Goal: Information Seeking & Learning: Learn about a topic

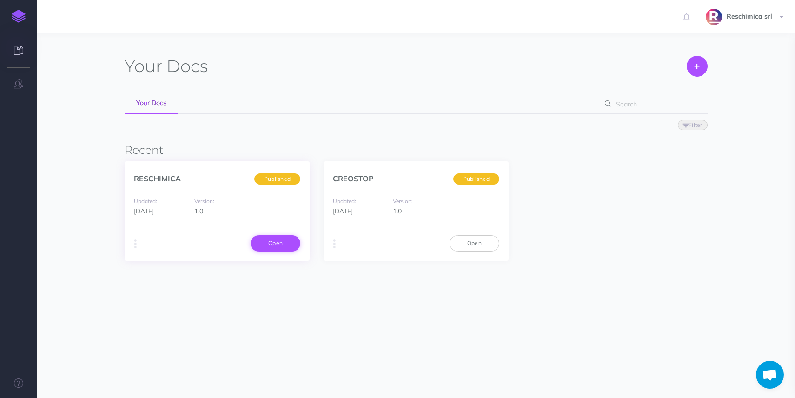
drag, startPoint x: 279, startPoint y: 256, endPoint x: 279, endPoint y: 245, distance: 11.2
click at [279, 253] on div "Duplicate Export PDF Beta Markdown Beta Advanced Archive Open" at bounding box center [217, 243] width 185 height 35
click at [279, 245] on link "Open" at bounding box center [276, 243] width 50 height 16
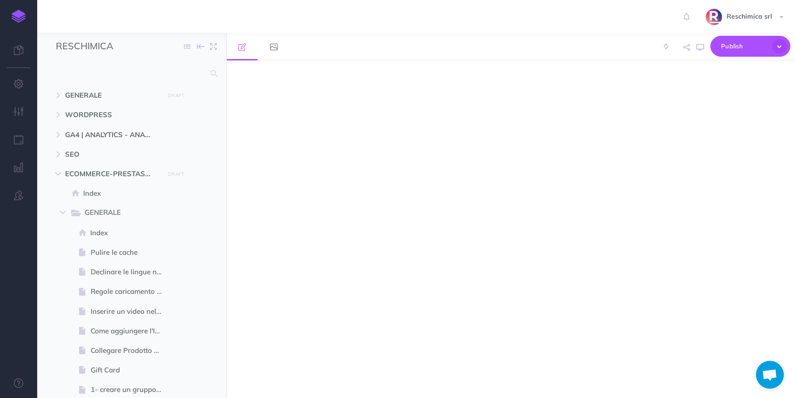
select select "null"
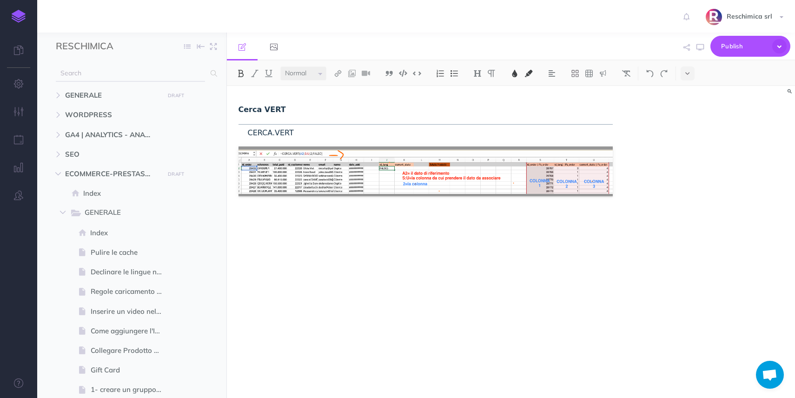
click at [112, 70] on input "text" at bounding box center [130, 73] width 149 height 17
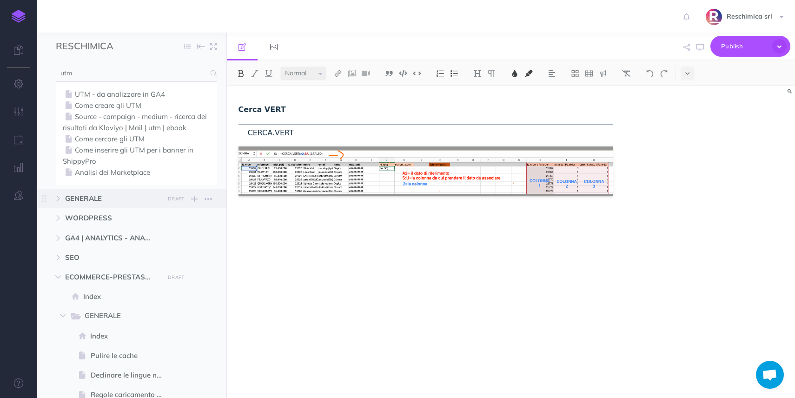
type input "utm"
click at [120, 90] on link "UTM - da analizzare in GA4" at bounding box center [136, 94] width 147 height 11
select select "null"
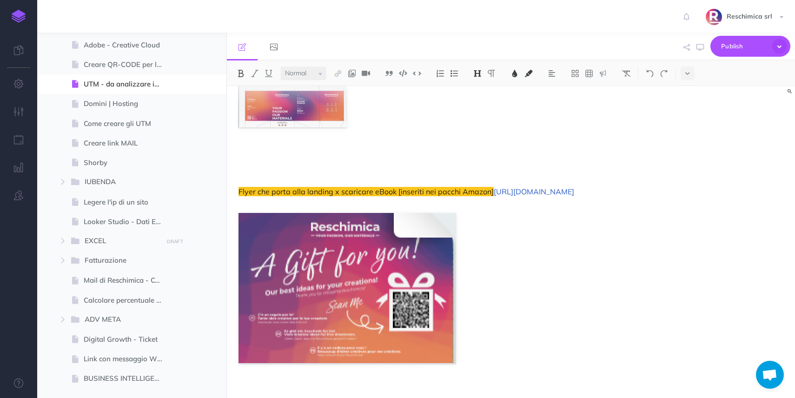
scroll to position [1279, 0]
drag, startPoint x: 350, startPoint y: 193, endPoint x: 271, endPoint y: 179, distance: 80.4
click at [271, 186] on p "Flyer che porta alla landing x scaricare eBook [inseriti nei pacchi Amazon] [UR…" at bounding box center [426, 197] width 375 height 22
copy span "[URL][DOMAIN_NAME]"
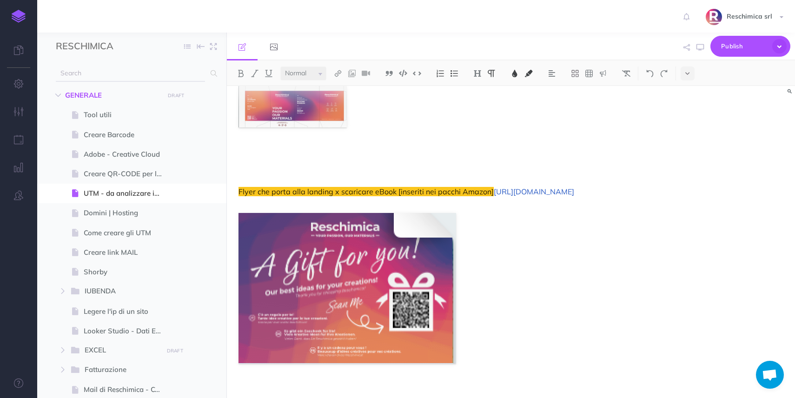
click at [101, 77] on input "text" at bounding box center [130, 73] width 149 height 17
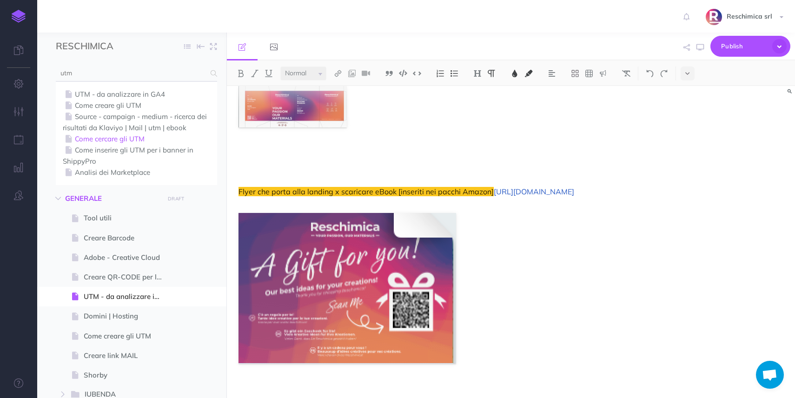
type input "utm"
click at [113, 140] on link "Come cercare gli UTM" at bounding box center [136, 138] width 147 height 11
select select "null"
